Goal: Task Accomplishment & Management: Use online tool/utility

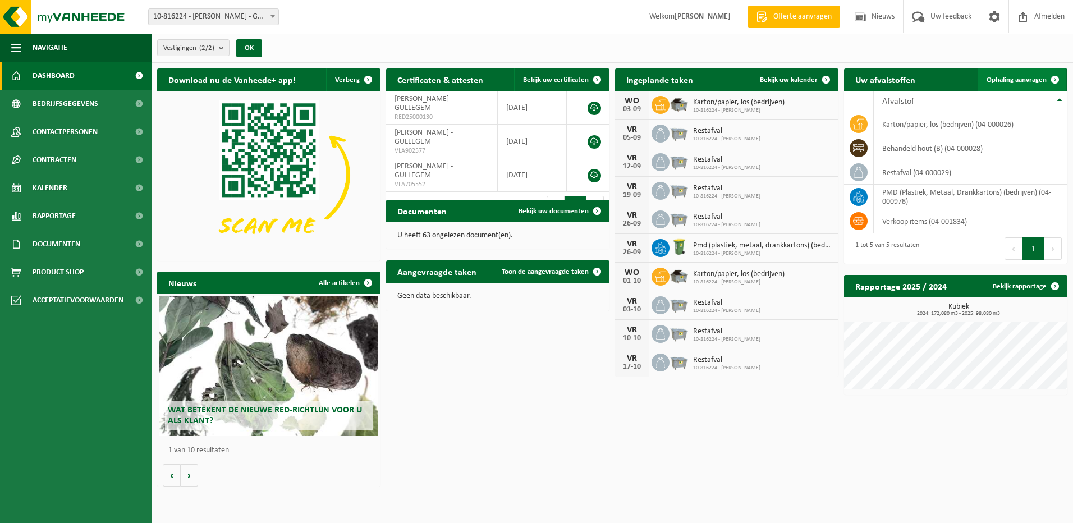
click at [1035, 73] on link "Ophaling aanvragen" at bounding box center [1022, 79] width 89 height 22
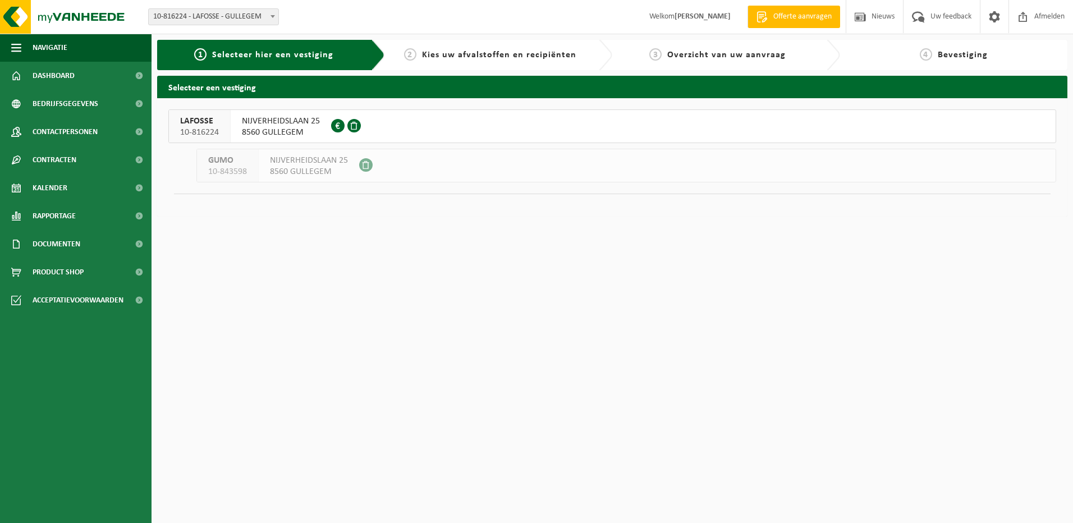
click at [281, 122] on span "NIJVERHEIDSLAAN 25" at bounding box center [281, 121] width 78 height 11
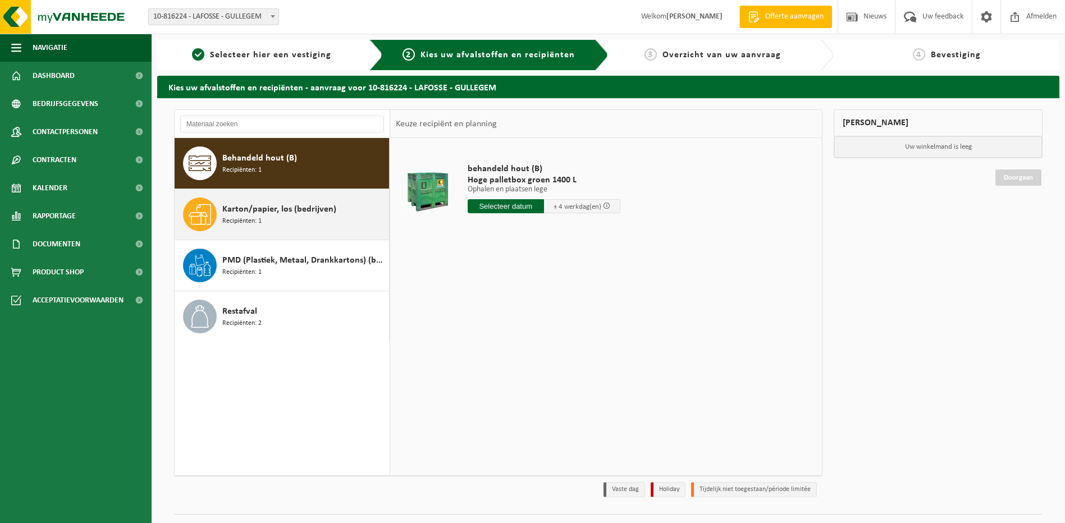
click at [262, 213] on span "Karton/papier, los (bedrijven)" at bounding box center [279, 209] width 114 height 13
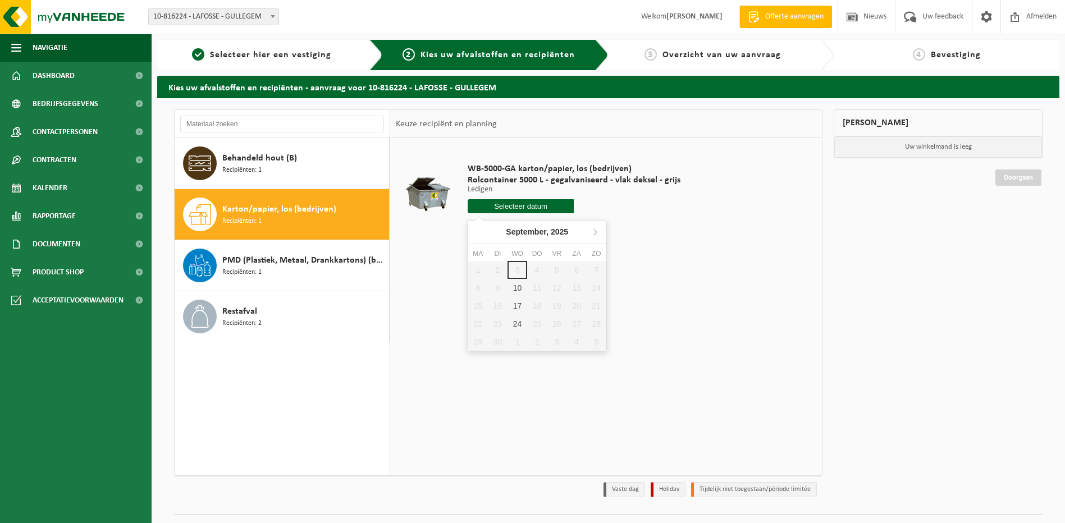
click at [521, 201] on input "text" at bounding box center [520, 206] width 107 height 14
click at [516, 287] on div "10" at bounding box center [517, 288] width 20 height 18
type input "Van 2025-09-10"
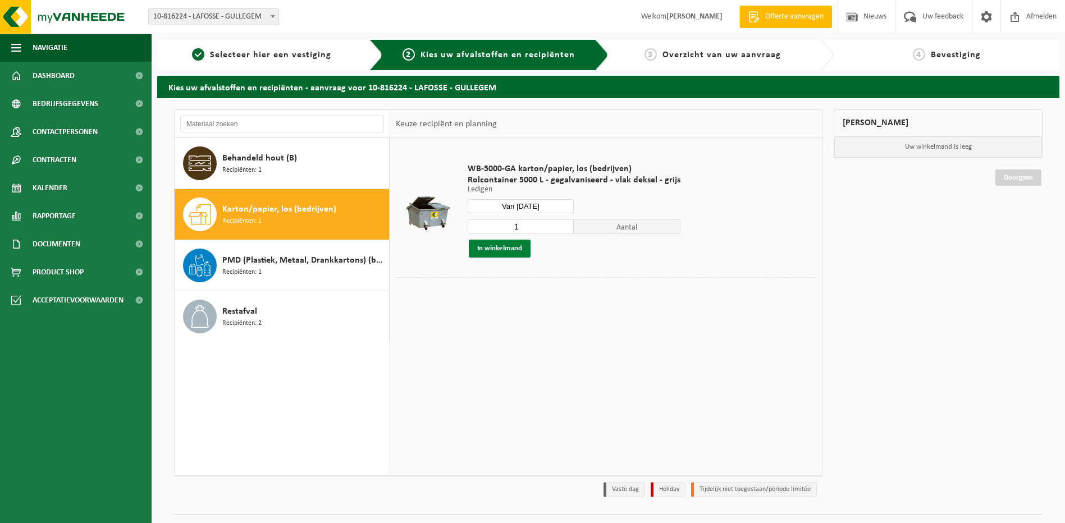
click at [494, 248] on button "In winkelmand" at bounding box center [500, 249] width 62 height 18
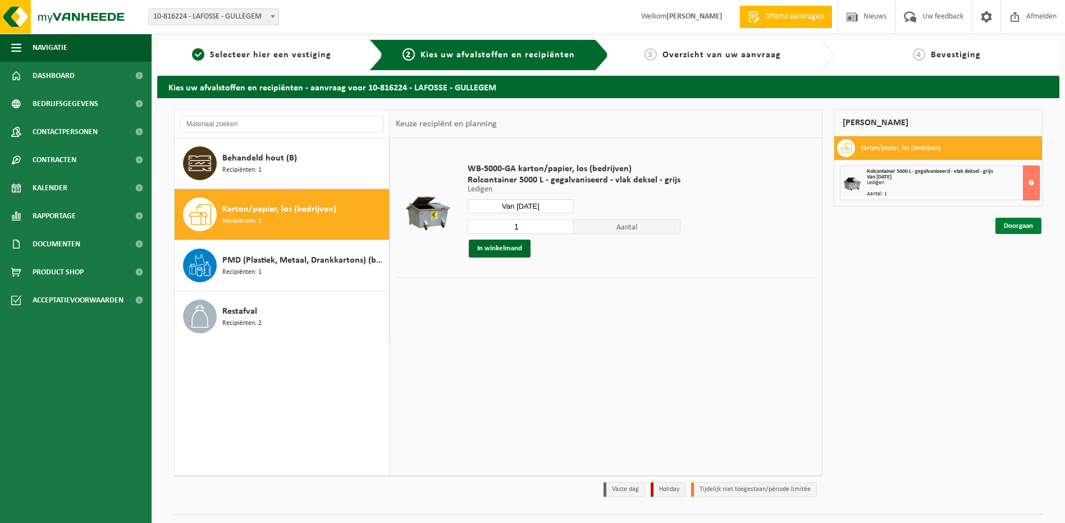
click at [1032, 227] on link "Doorgaan" at bounding box center [1018, 226] width 46 height 16
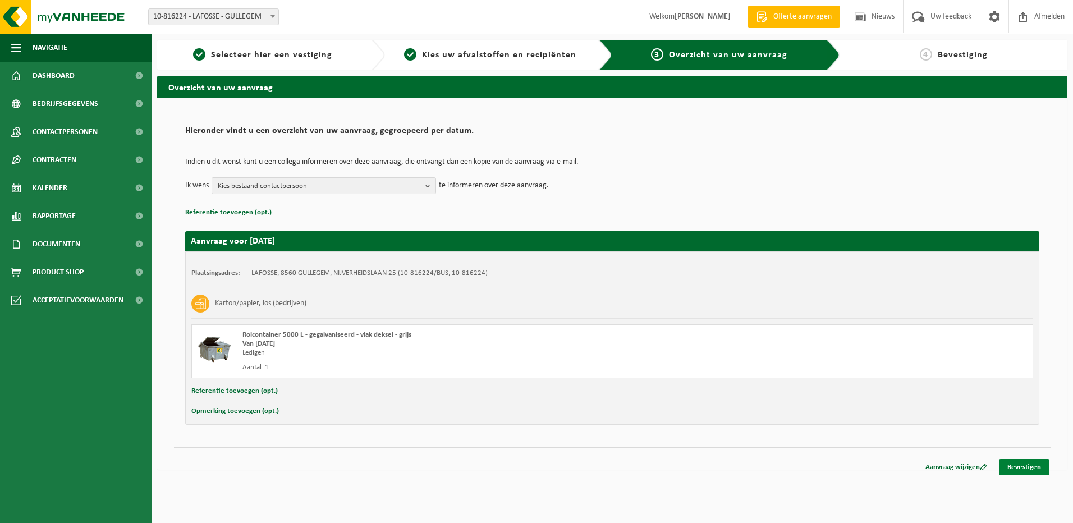
click at [1031, 468] on link "Bevestigen" at bounding box center [1024, 467] width 51 height 16
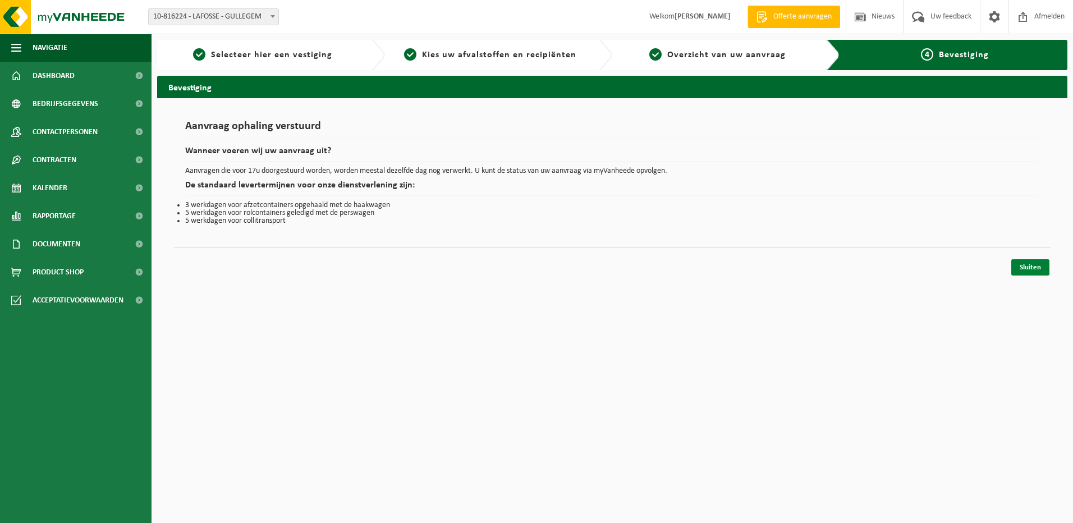
click at [1028, 269] on link "Sluiten" at bounding box center [1030, 267] width 38 height 16
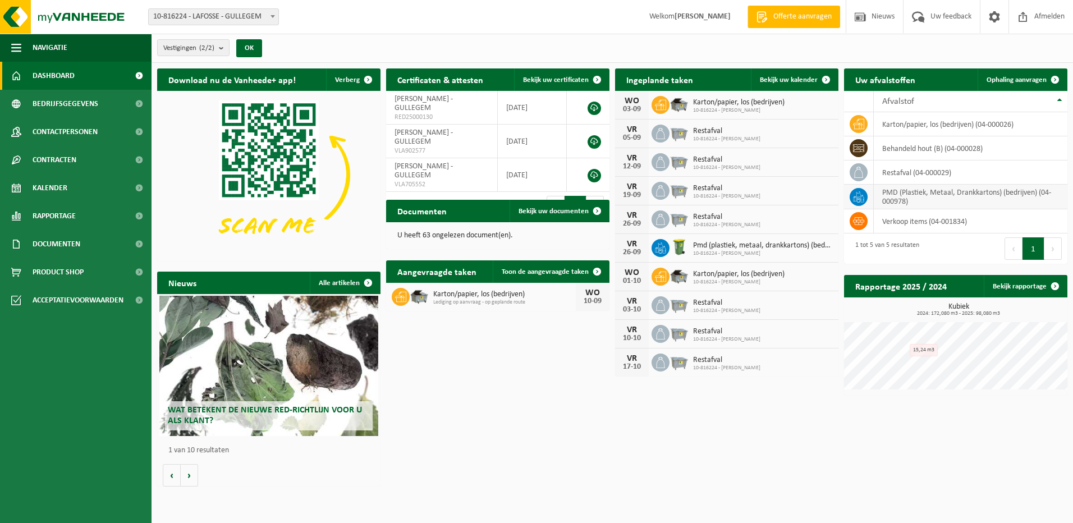
click at [915, 193] on td "PMD (Plastiek, Metaal, Drankkartons) (bedrijven) (04-000978)" at bounding box center [971, 197] width 194 height 25
click at [1028, 80] on span "Ophaling aanvragen" at bounding box center [1017, 79] width 60 height 7
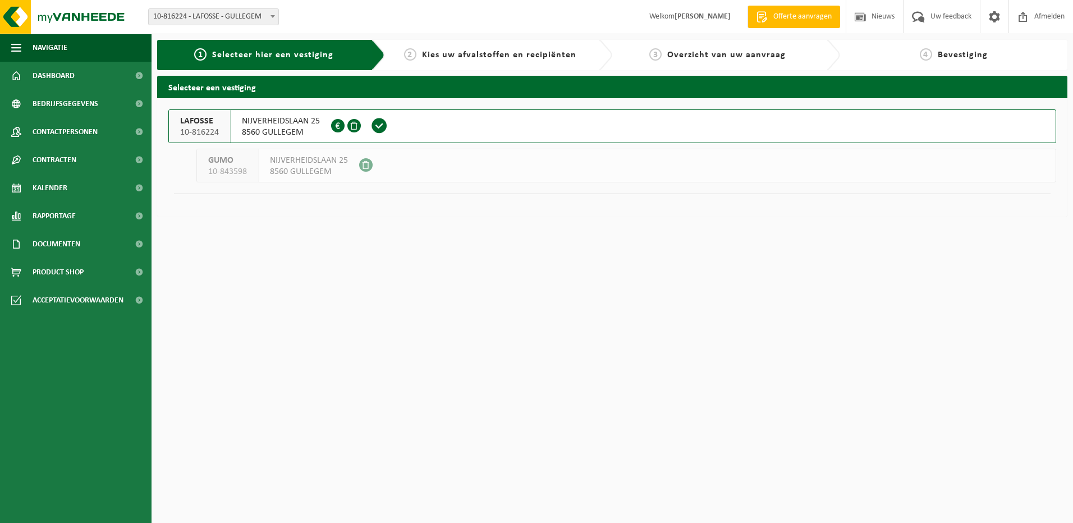
click at [306, 127] on span "8560 GULLEGEM" at bounding box center [281, 132] width 78 height 11
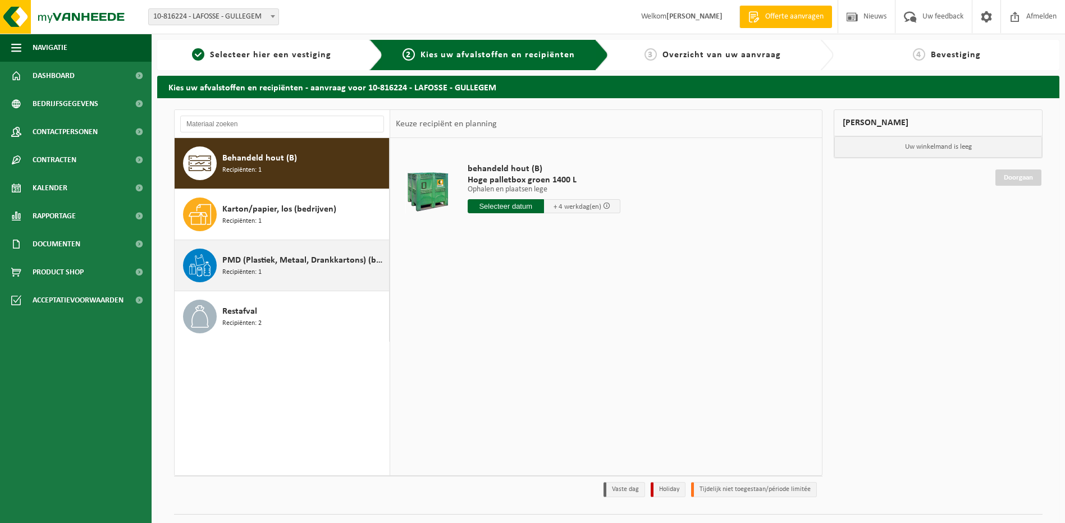
click at [265, 260] on span "PMD (Plastiek, Metaal, Drankkartons) (bedrijven)" at bounding box center [304, 260] width 164 height 13
